Goal: Obtain resource: Download file/media

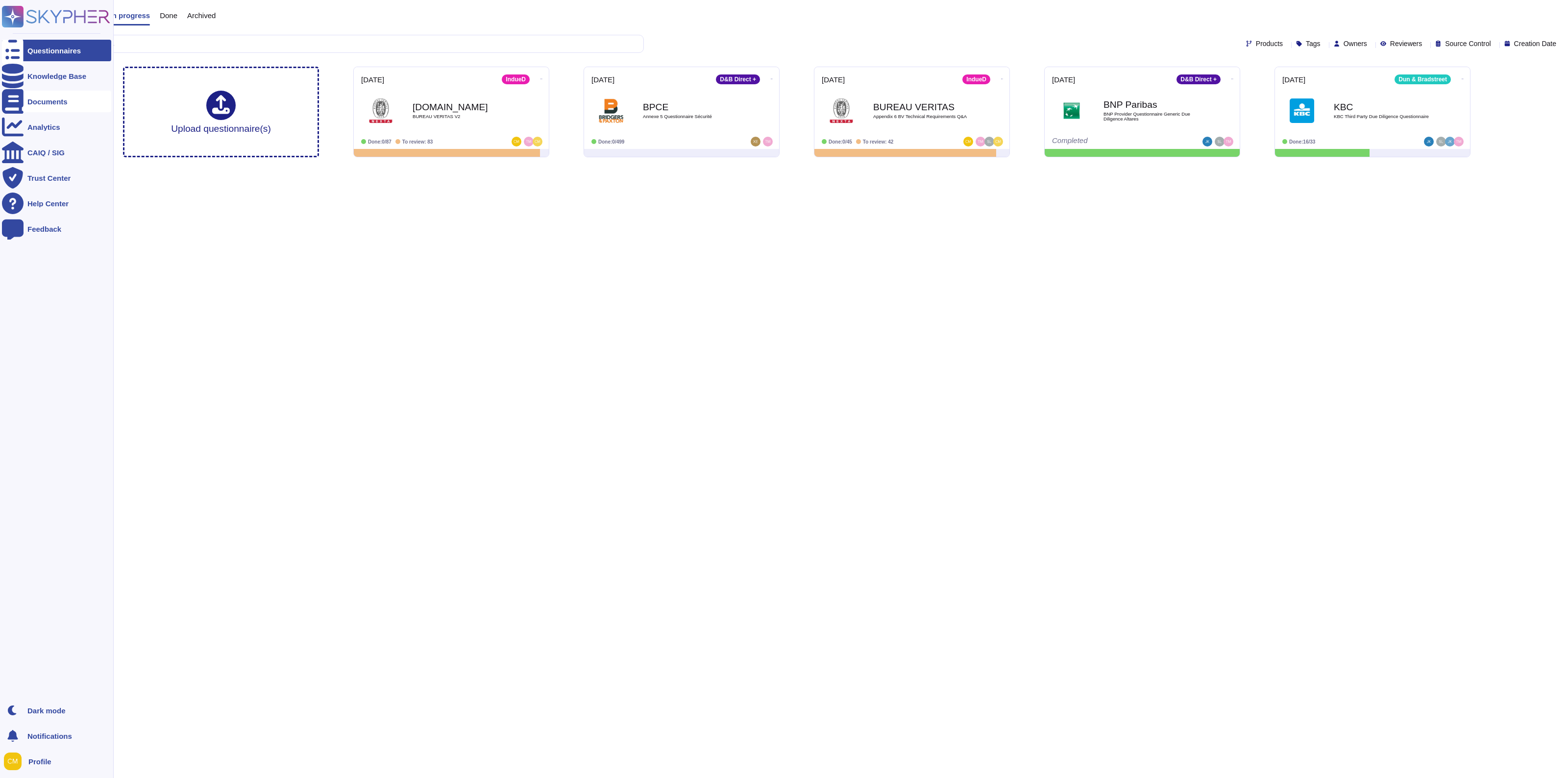
click at [35, 103] on div "Documents" at bounding box center [47, 102] width 41 height 8
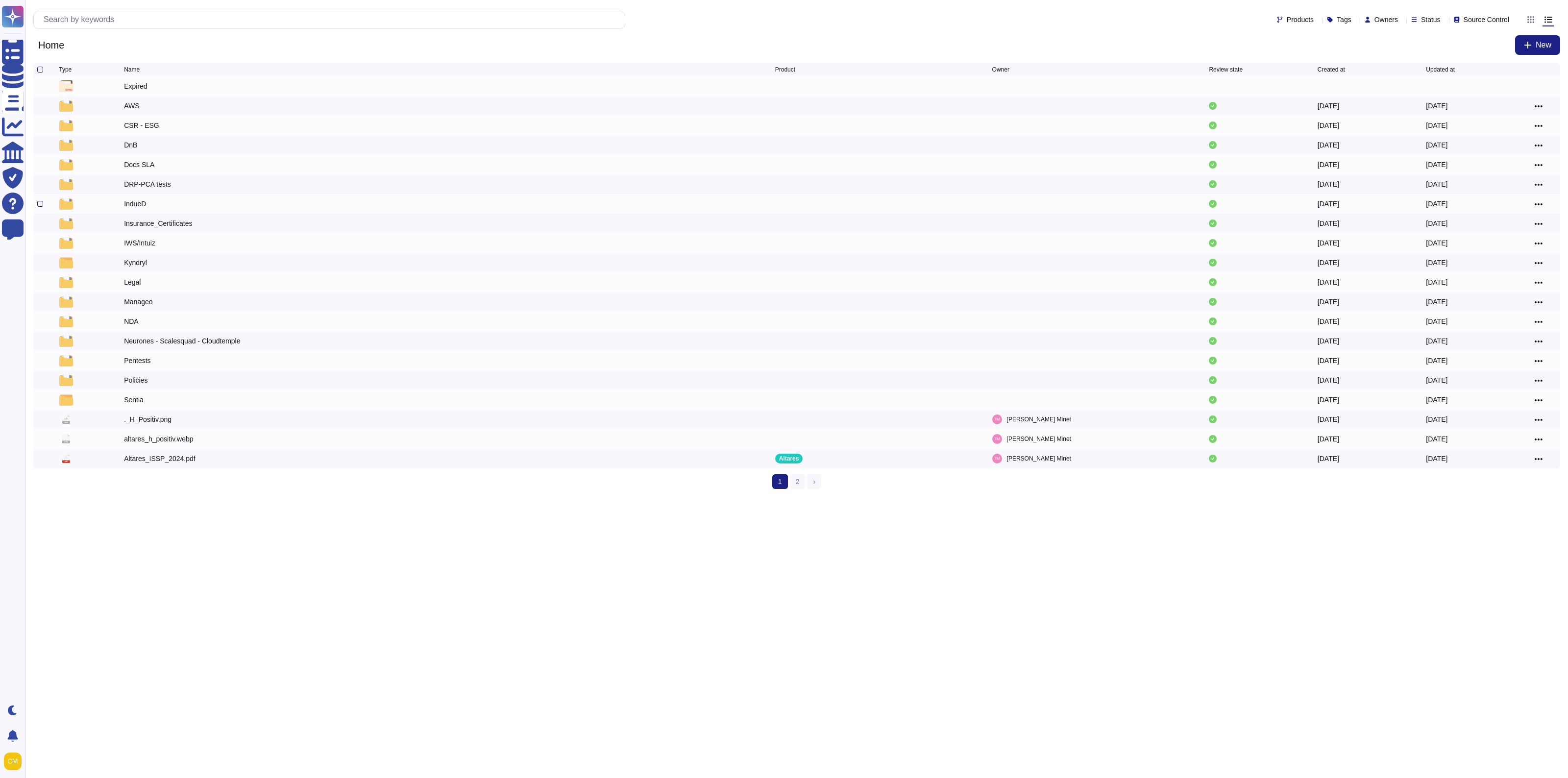
click at [136, 209] on div "IndueD" at bounding box center [134, 204] width 22 height 9
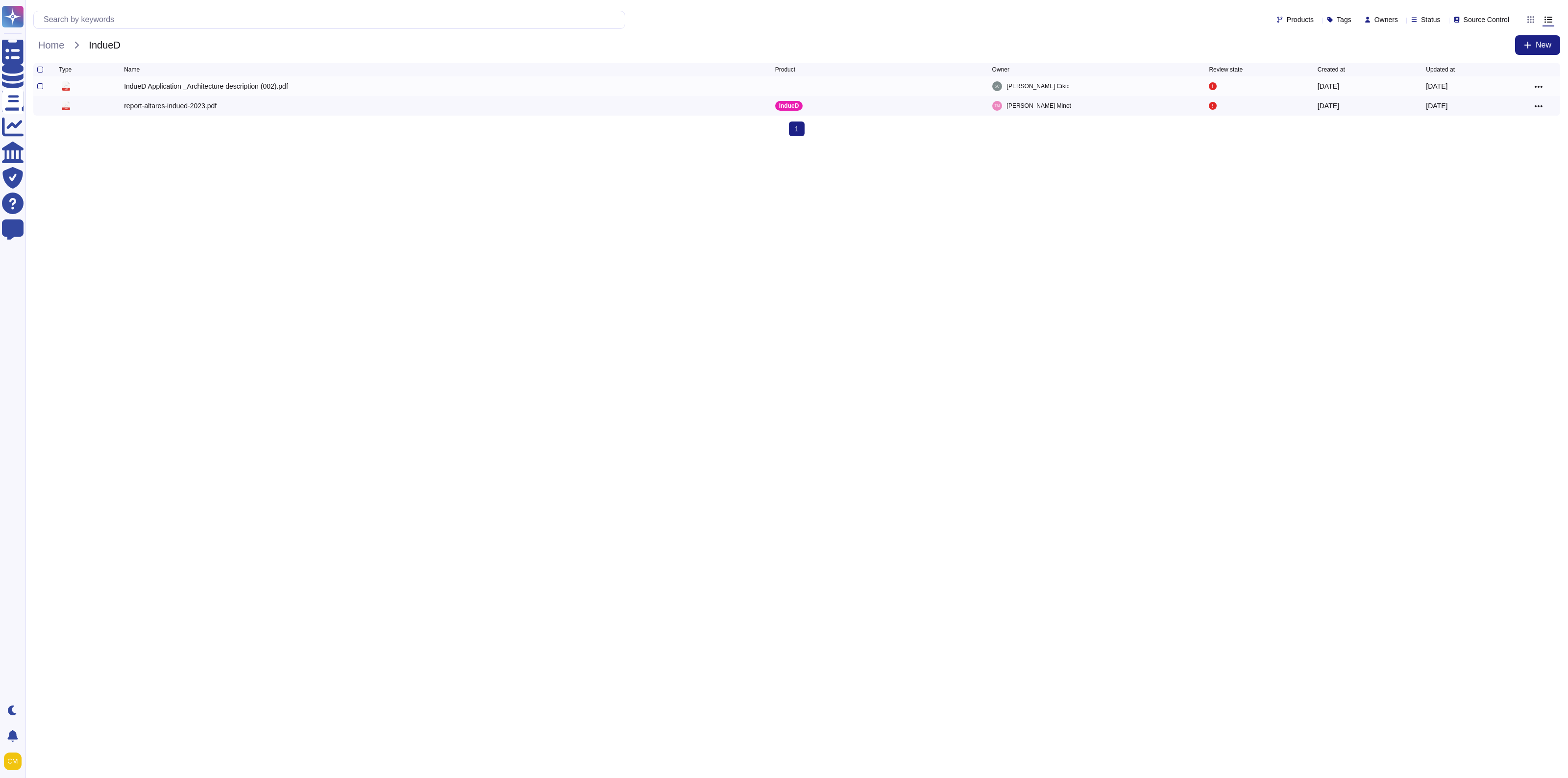
click at [221, 84] on div "IndueD Application _Architecture description (002).pdf" at bounding box center [206, 86] width 164 height 9
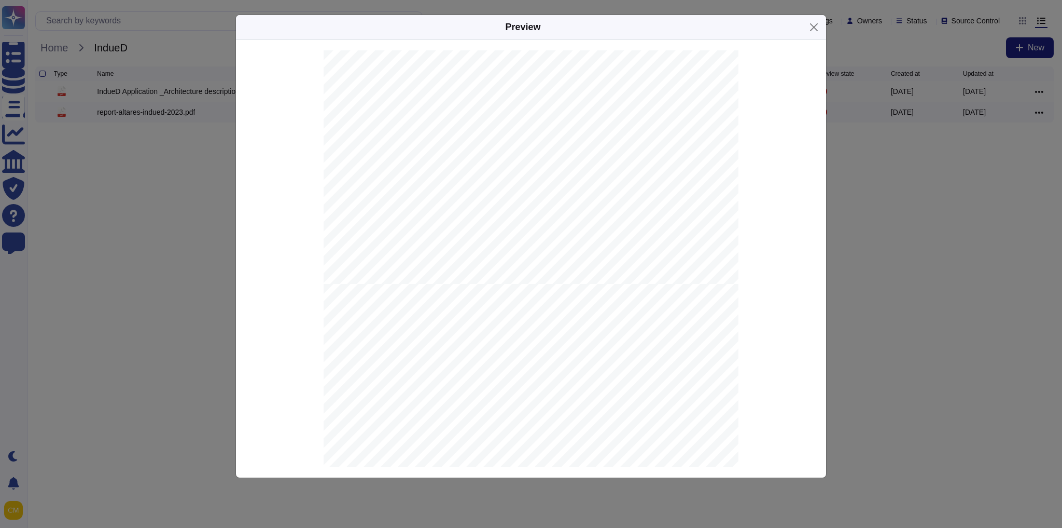
click at [851, 205] on div "Preview AWS A P I - PEP/RCA - Sanctions - Adverse Media - Firmographic data enr…" at bounding box center [531, 264] width 1062 height 528
